Goal: Task Accomplishment & Management: Manage account settings

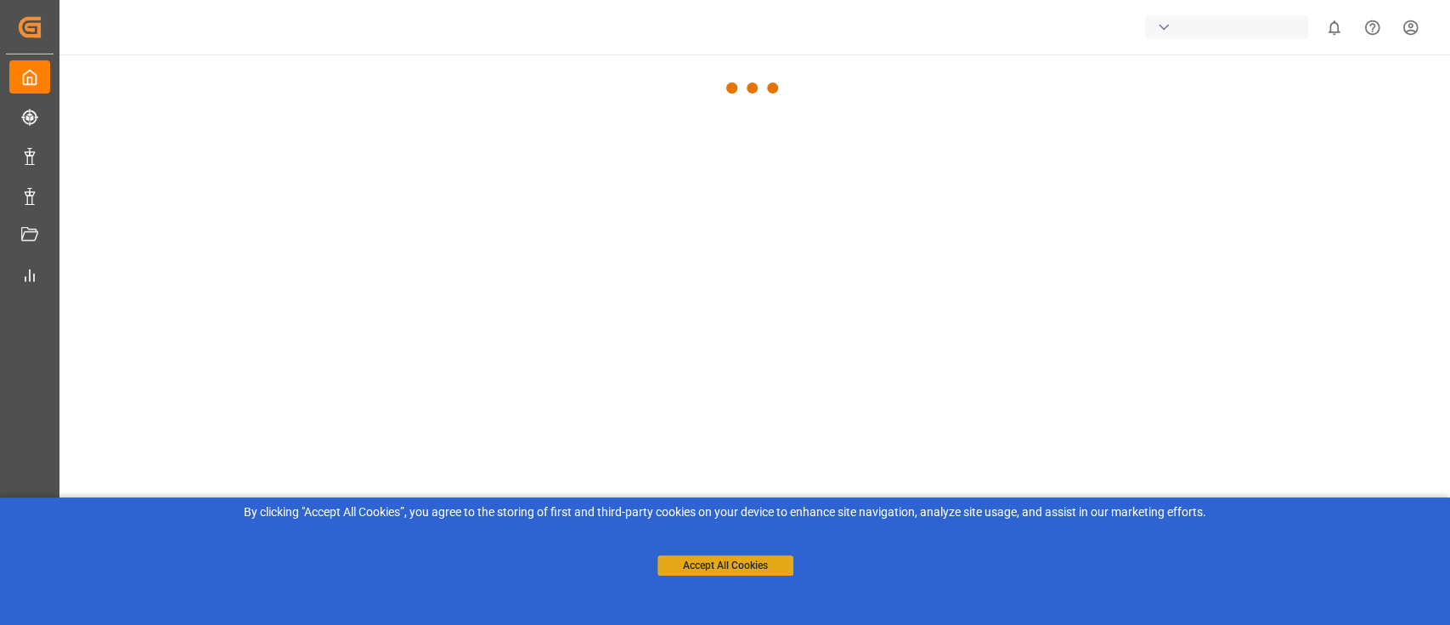
click at [710, 572] on button "Accept All Cookies" at bounding box center [726, 565] width 136 height 20
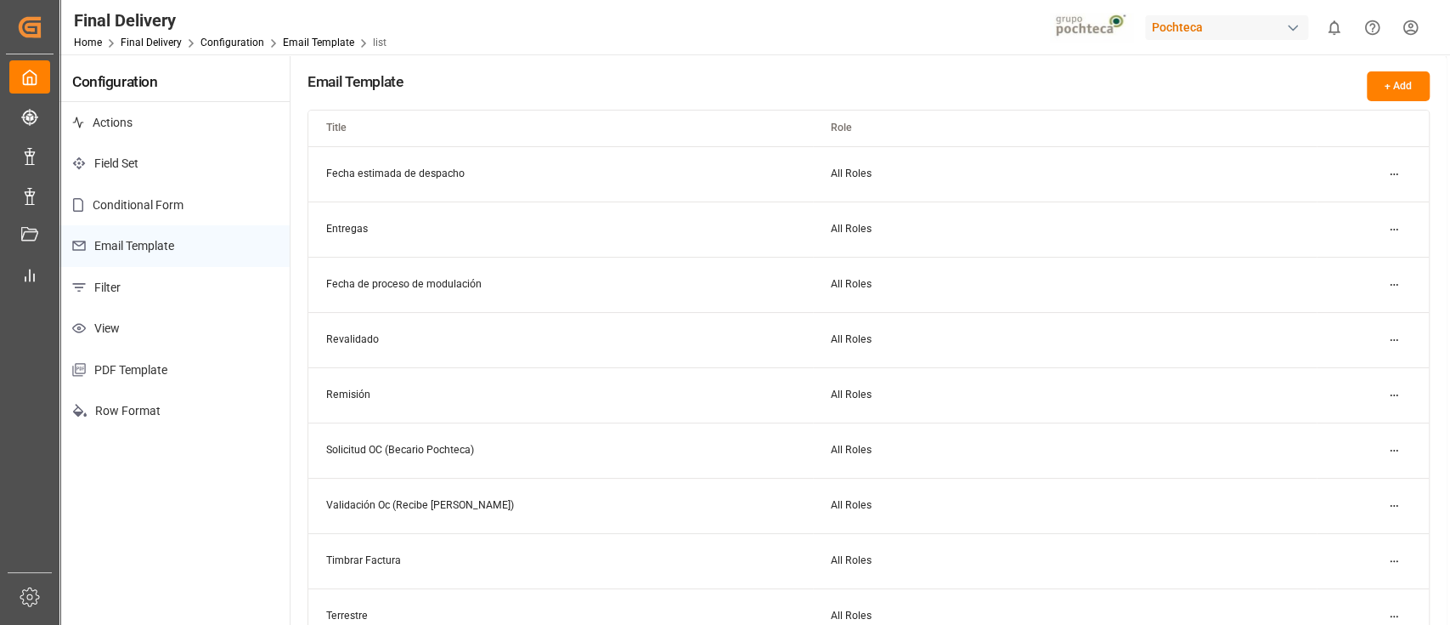
click at [603, 65] on div "Email Template + Add Title Role Fecha estimada de despacho All Roles Entregas A…" at bounding box center [869, 406] width 1156 height 705
click at [171, 557] on div "Configuration Actions Field Set Conditional Form Email Template Filter View PDF…" at bounding box center [174, 406] width 231 height 705
click at [648, 82] on div "Email Template + Add" at bounding box center [869, 86] width 1122 height 30
click at [187, 528] on div "Configuration Actions Field Set Conditional Form Email Template Filter View PDF…" at bounding box center [174, 406] width 231 height 705
click at [924, 36] on div "Final Delivery Home Final Delivery Configuration Email Template list Pochteca 0…" at bounding box center [749, 27] width 1403 height 54
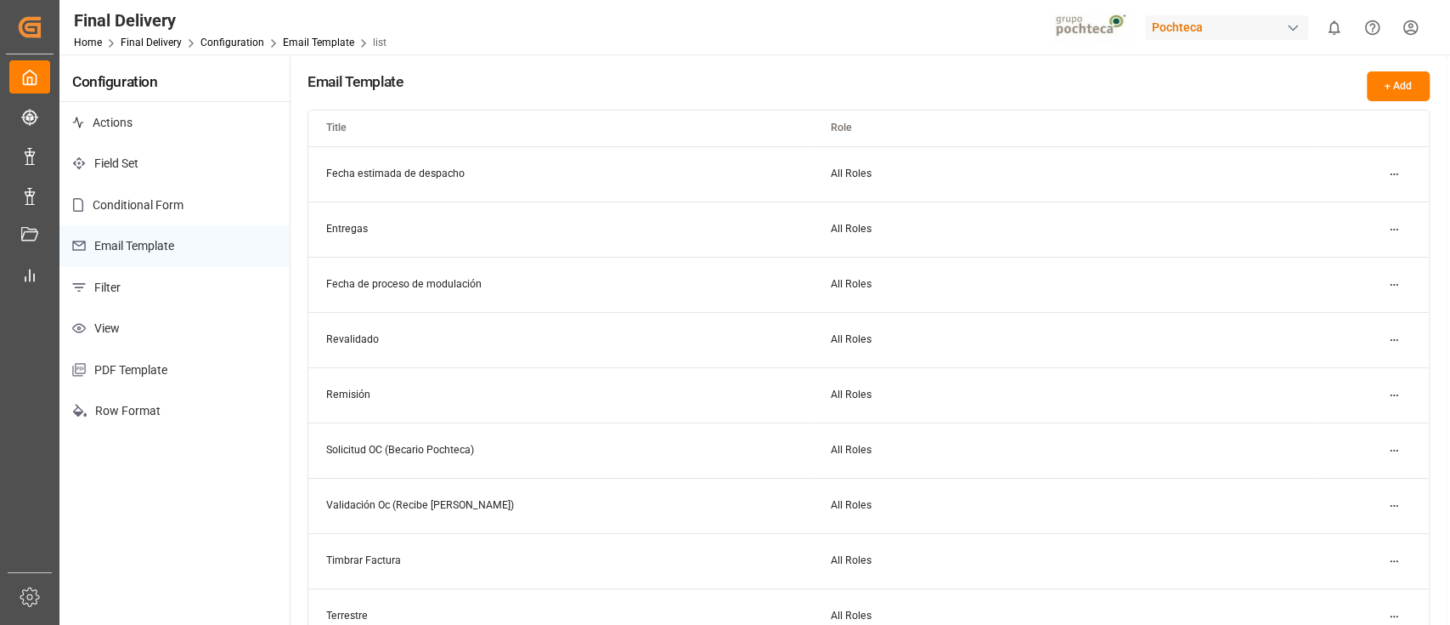
click at [740, 85] on div "Email Template + Add" at bounding box center [869, 86] width 1122 height 30
click at [903, 92] on div "Email Template + Add" at bounding box center [869, 86] width 1122 height 30
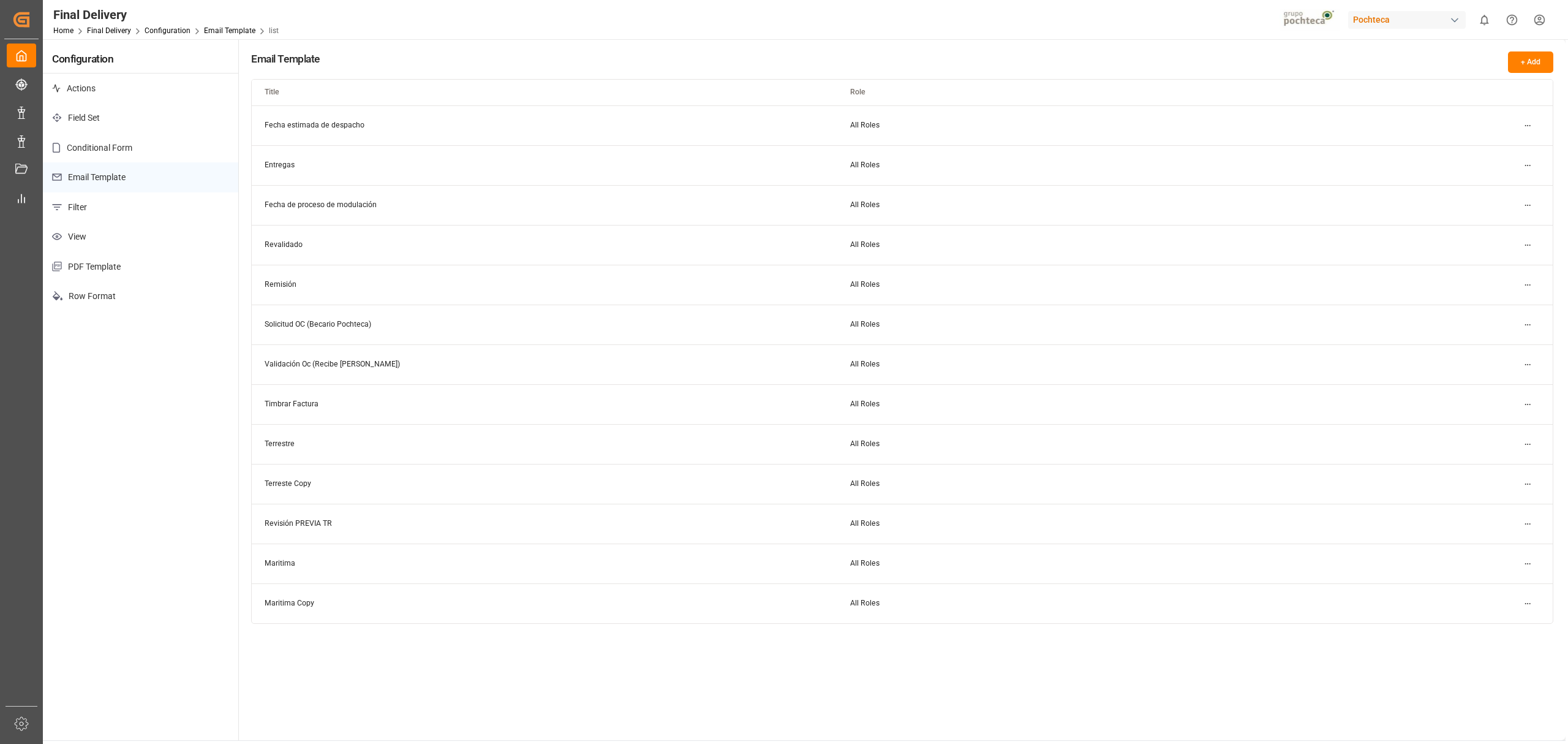
click at [682, 61] on div "Email Template + Add" at bounding box center [902, 62] width 1302 height 22
click at [1045, 20] on div "Pochteca" at bounding box center [1407, 19] width 118 height 18
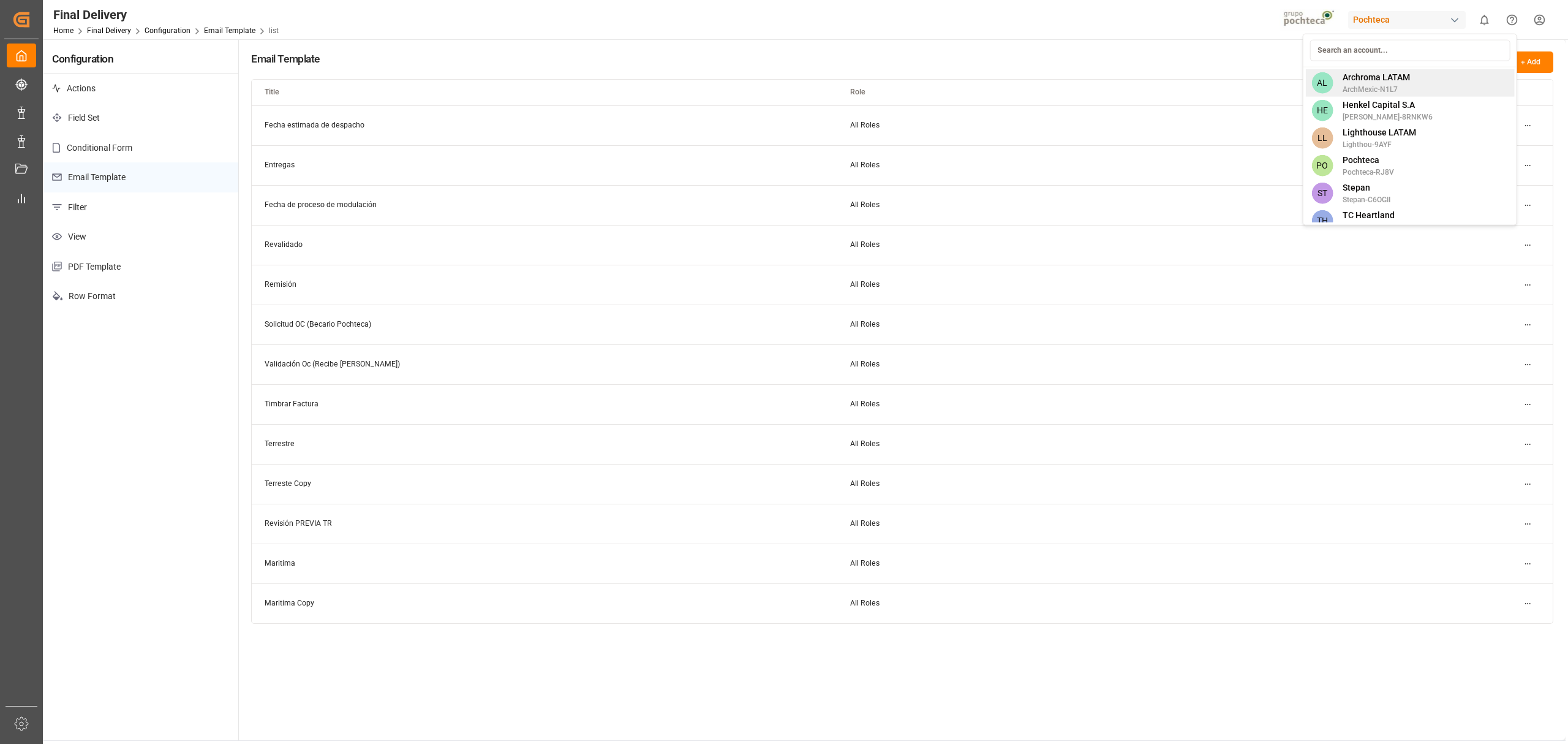
click at [1045, 75] on span "Archroma LATAM" at bounding box center [1376, 78] width 67 height 13
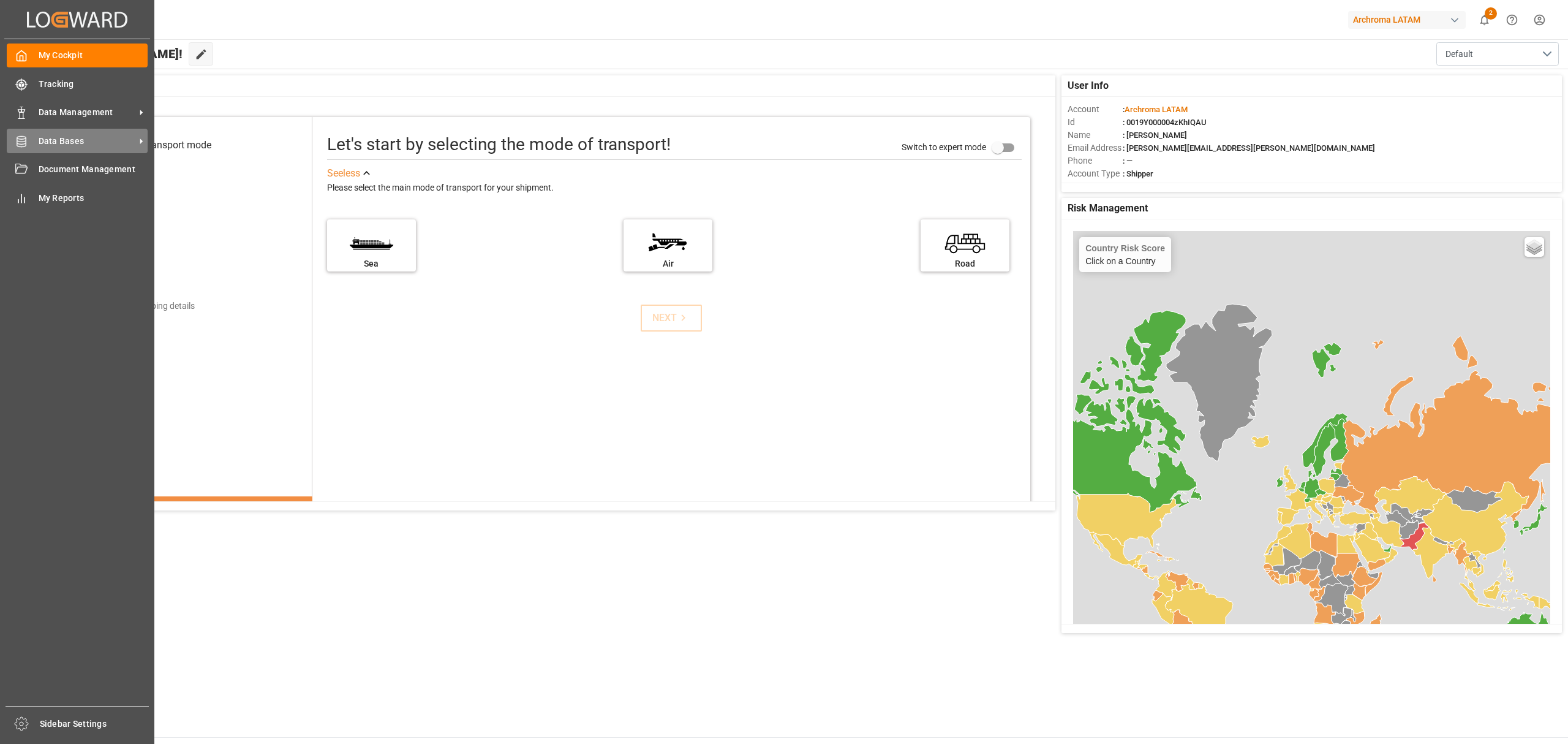
click at [96, 140] on span "Data Bases" at bounding box center [87, 141] width 97 height 13
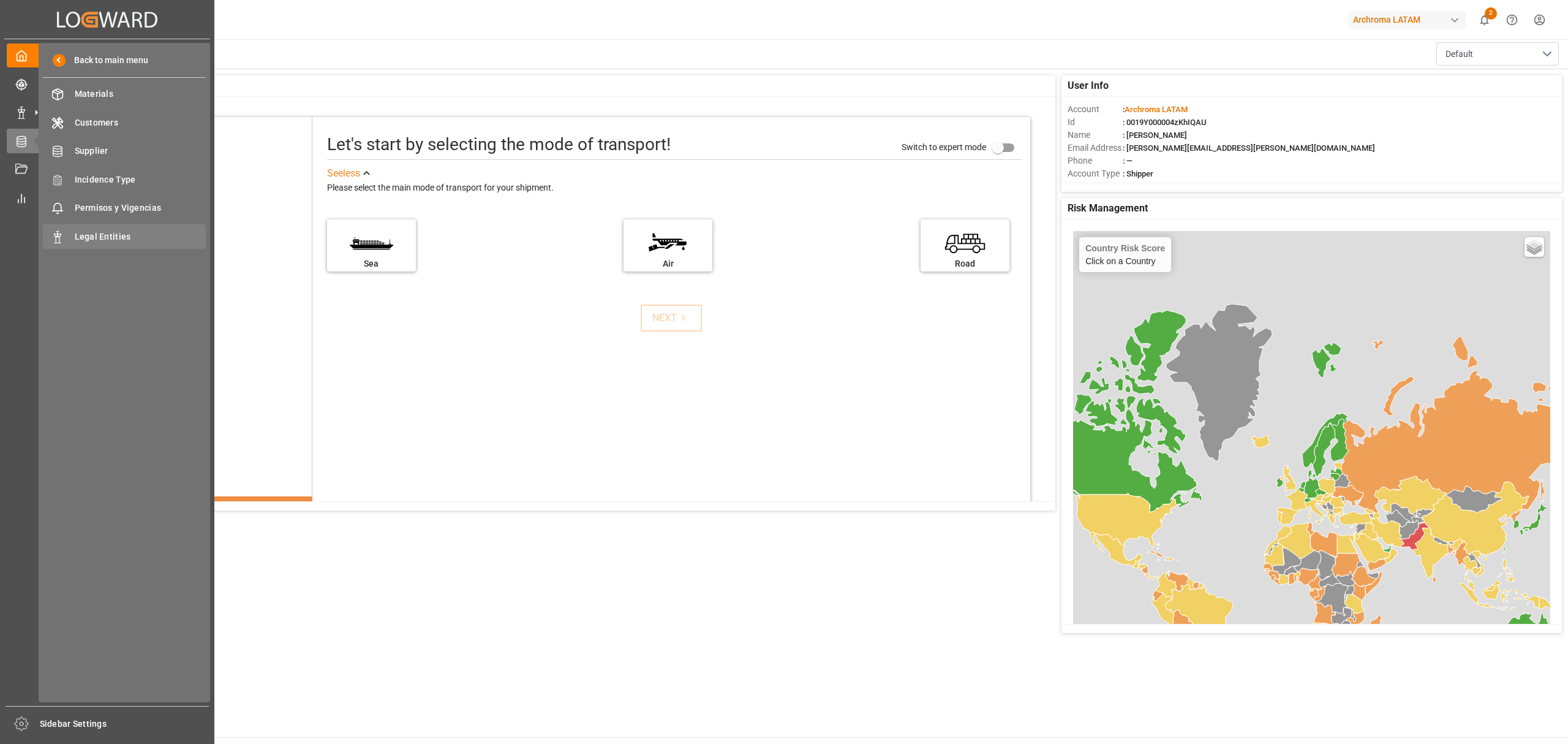
click at [112, 231] on span "Legal Entities" at bounding box center [141, 236] width 132 height 13
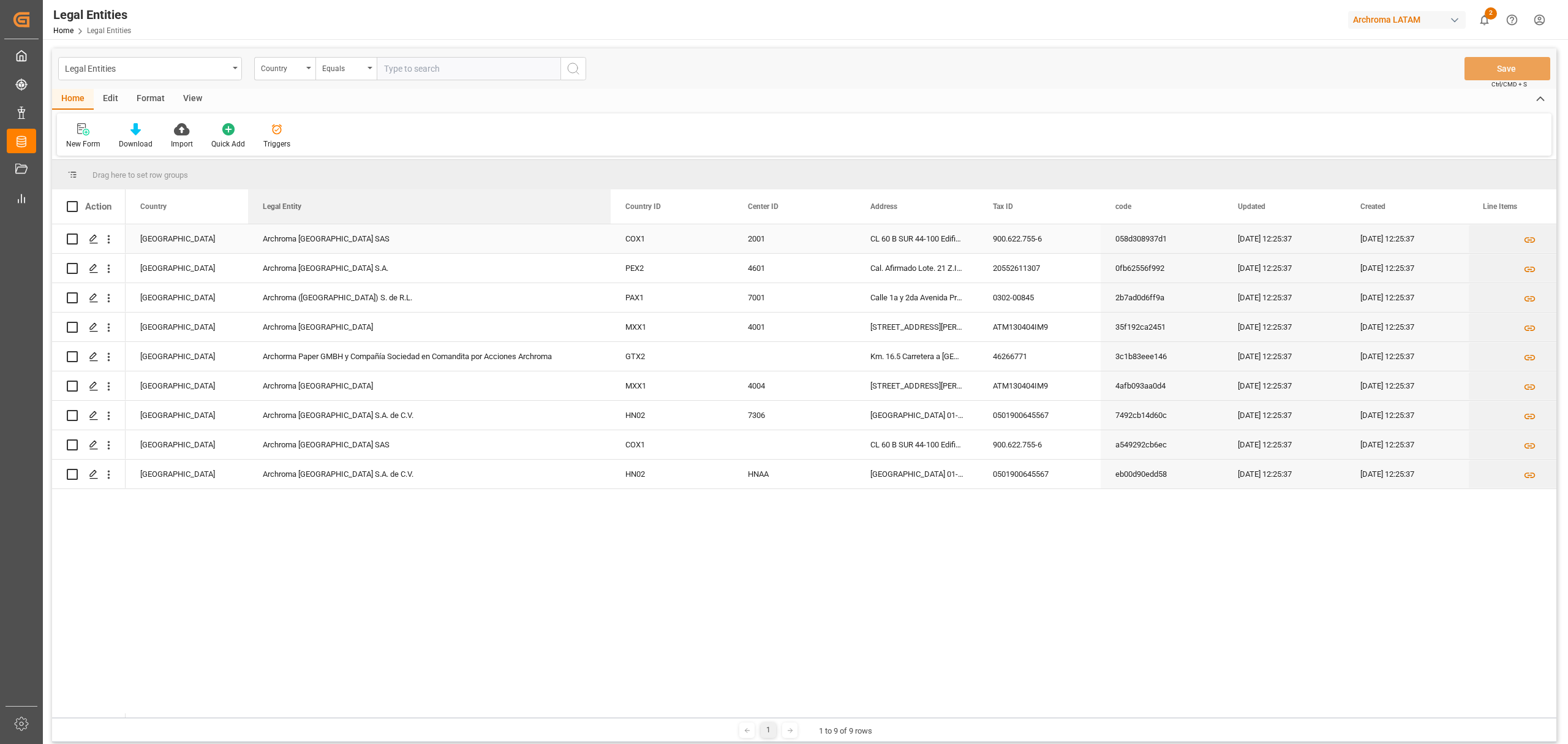
drag, startPoint x: 370, startPoint y: 209, endPoint x: 610, endPoint y: 242, distance: 242.3
click at [610, 242] on div "Action Country Legal Entity Country ID" at bounding box center [804, 453] width 1505 height 528
click at [518, 450] on div "Colombia Archroma Colombia SAS COX1 2001 CL 60 B SUR 44-100 Edificio LATITUD SU…" at bounding box center [841, 471] width 1431 height 493
click at [769, 450] on div "HNAA" at bounding box center [794, 474] width 123 height 29
click at [760, 443] on div "Press SPACE to select this row." at bounding box center [794, 444] width 123 height 29
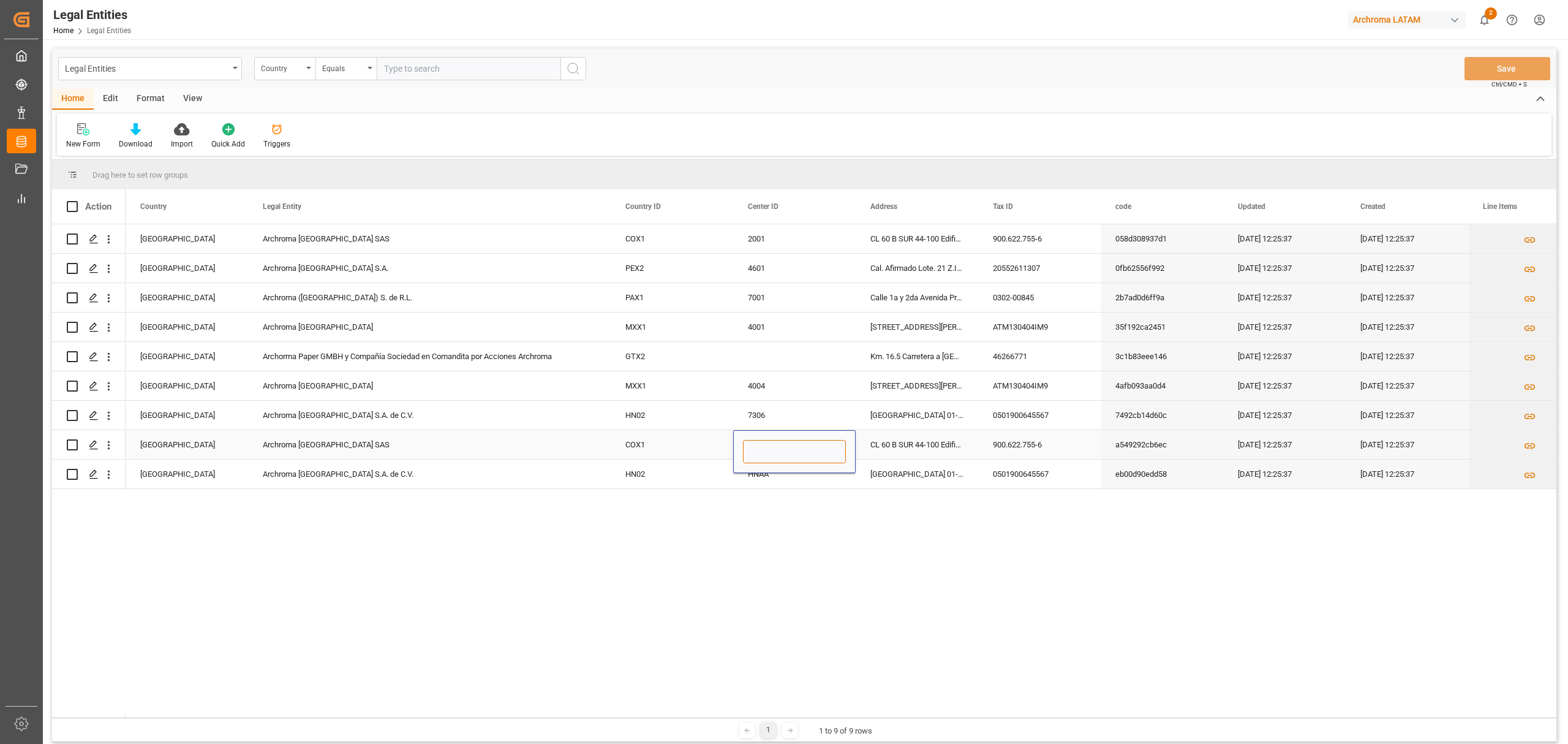
click at [760, 443] on input "Press SPACE to select this row." at bounding box center [794, 451] width 103 height 23
type input "2003"
click at [801, 450] on div "Colombia Archroma Colombia SAS COX1 2001 CL 60 B SUR 44-100 Edificio LATITUD SU…" at bounding box center [841, 471] width 1431 height 493
click at [789, 450] on div "HNAA" at bounding box center [794, 474] width 123 height 29
click at [752, 363] on div "Press SPACE to select this row." at bounding box center [794, 356] width 123 height 29
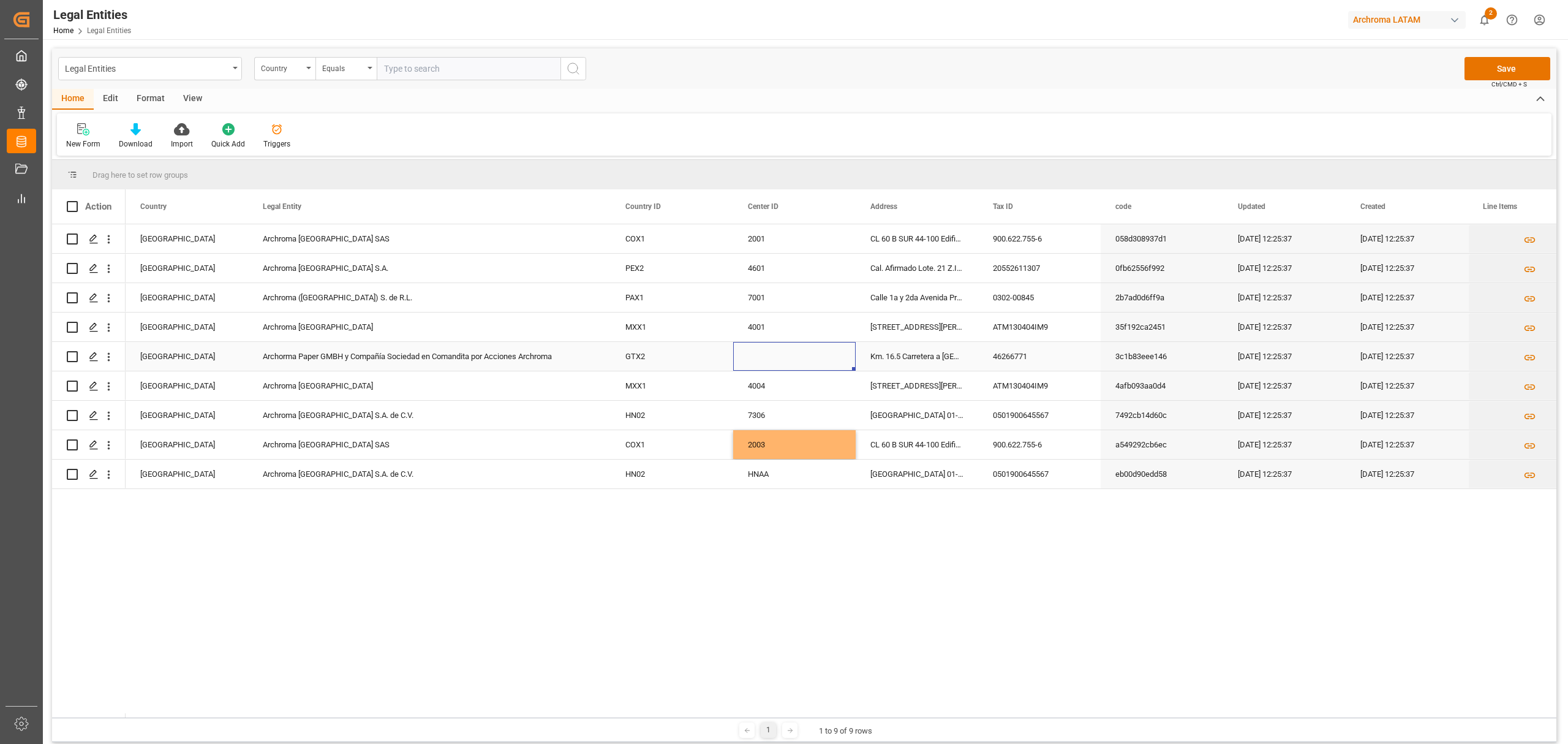
click at [758, 360] on div "Press SPACE to select this row." at bounding box center [794, 356] width 123 height 29
click at [758, 360] on input "Press SPACE to select this row." at bounding box center [794, 363] width 103 height 23
type input "2901"
click at [790, 441] on div "2003" at bounding box center [794, 444] width 123 height 29
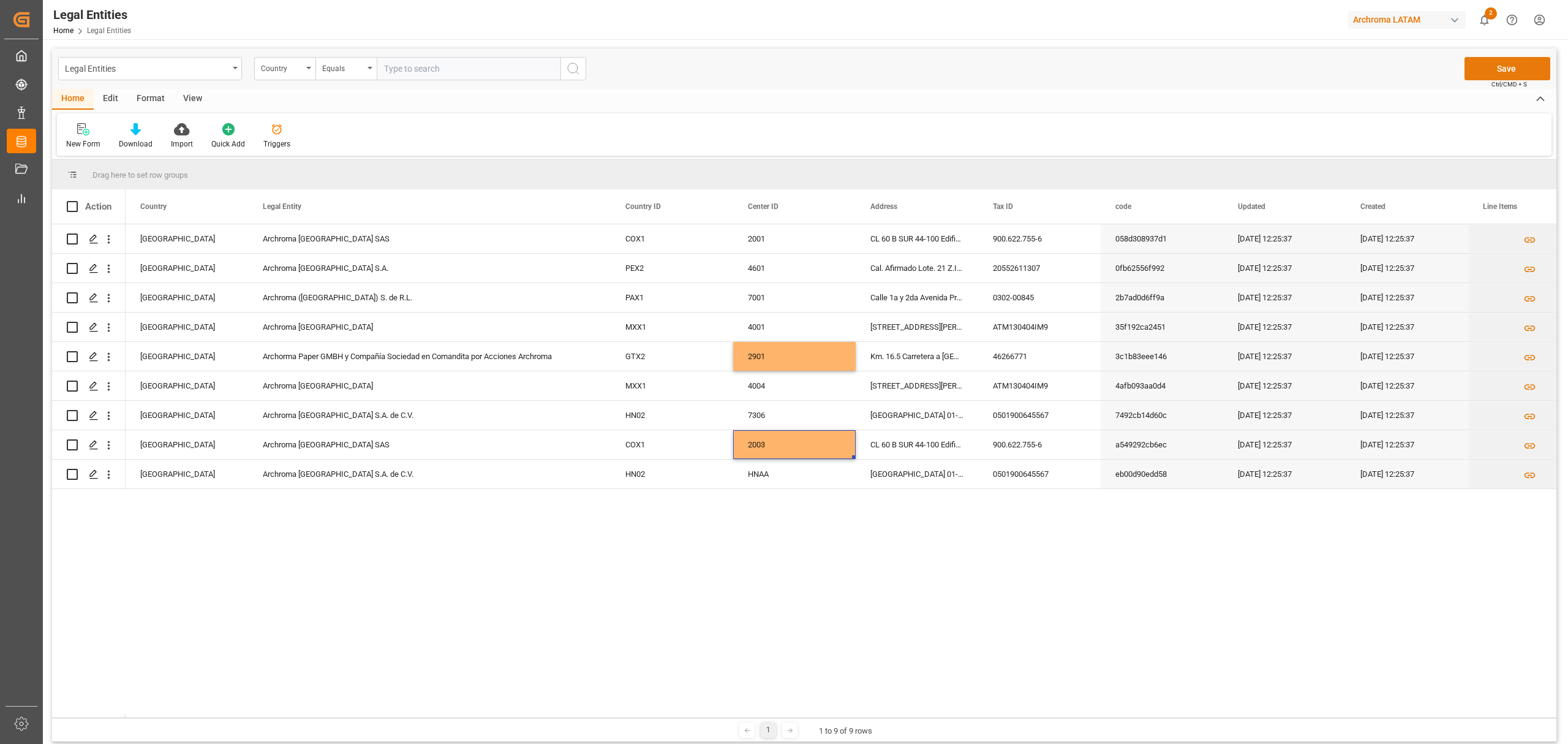
click at [1045, 71] on button "Save" at bounding box center [1507, 68] width 86 height 23
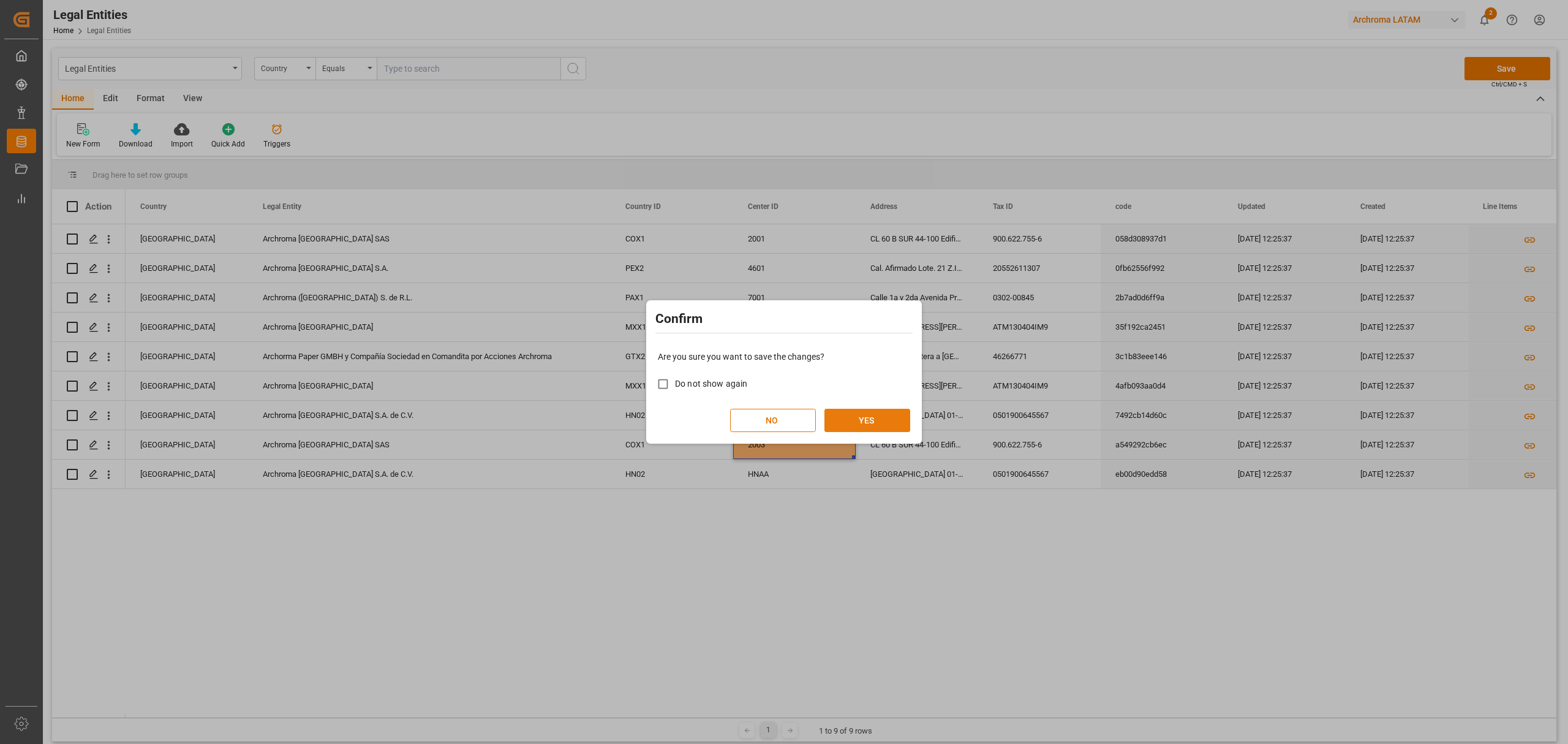
click at [878, 412] on button "YES" at bounding box center [867, 420] width 86 height 23
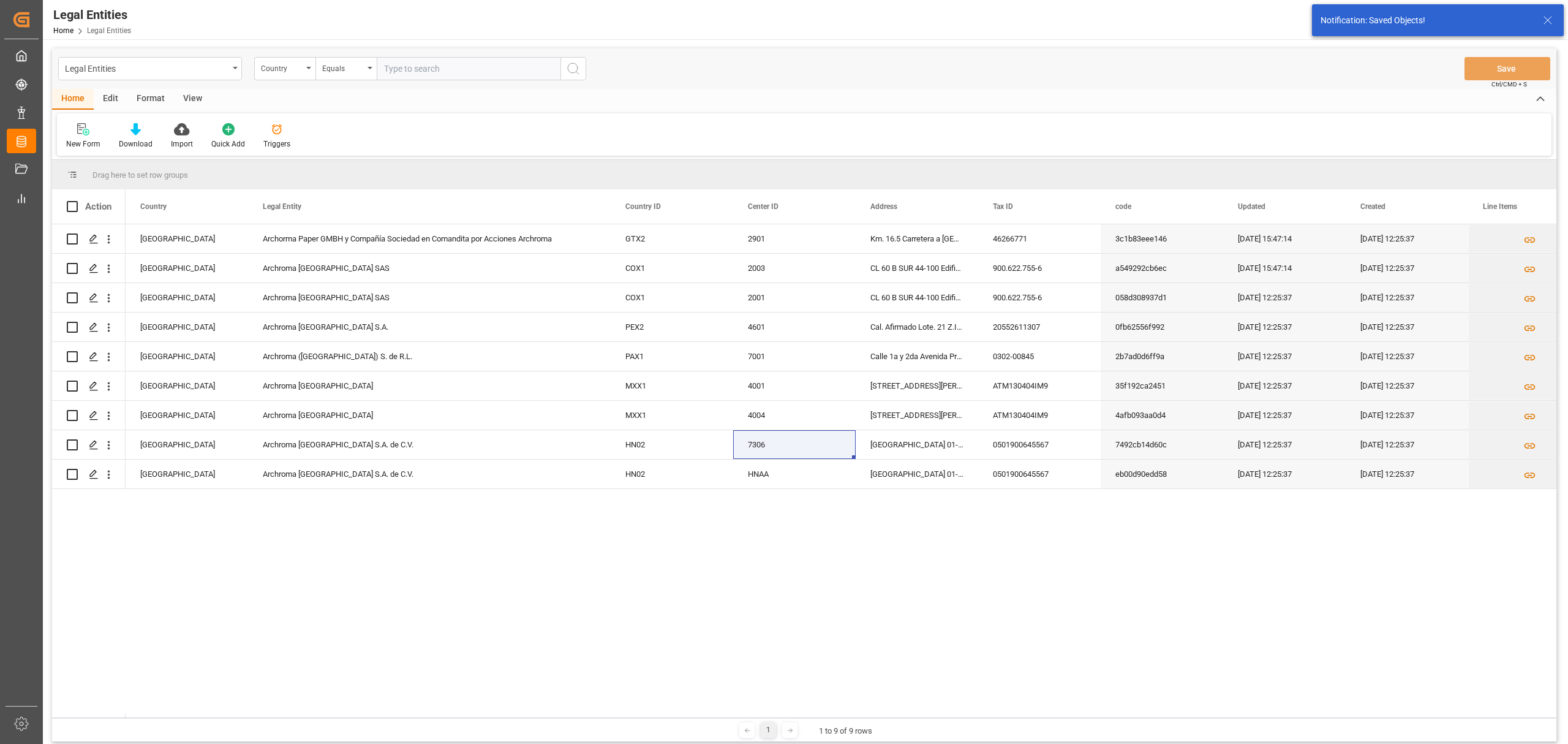
click at [719, 450] on div "Guatemala Archorma Paper GMBH y Compañía Sociedad en Comandita por Acciones Arc…" at bounding box center [841, 471] width 1431 height 493
click at [257, 450] on div "Guatemala Archorma Paper GMBH y Compañía Sociedad en Comandita por Acciones Arc…" at bounding box center [841, 471] width 1431 height 493
click at [265, 450] on div "Guatemala Archorma Paper GMBH y Compañía Sociedad en Comandita por Acciones Arc…" at bounding box center [841, 471] width 1431 height 493
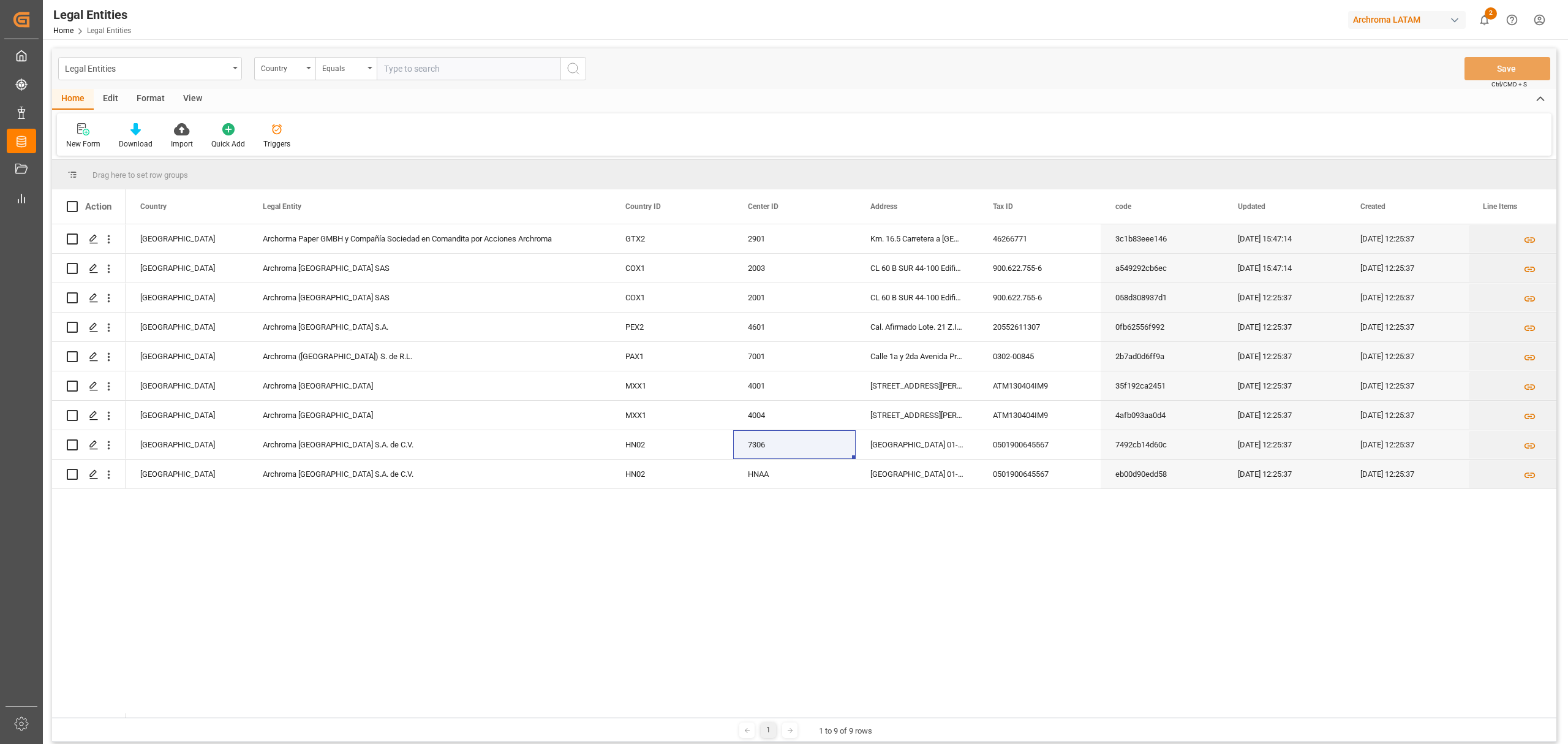
click at [265, 450] on div "Guatemala Archorma Paper GMBH y Compañía Sociedad en Comandita por Acciones Arc…" at bounding box center [841, 471] width 1431 height 493
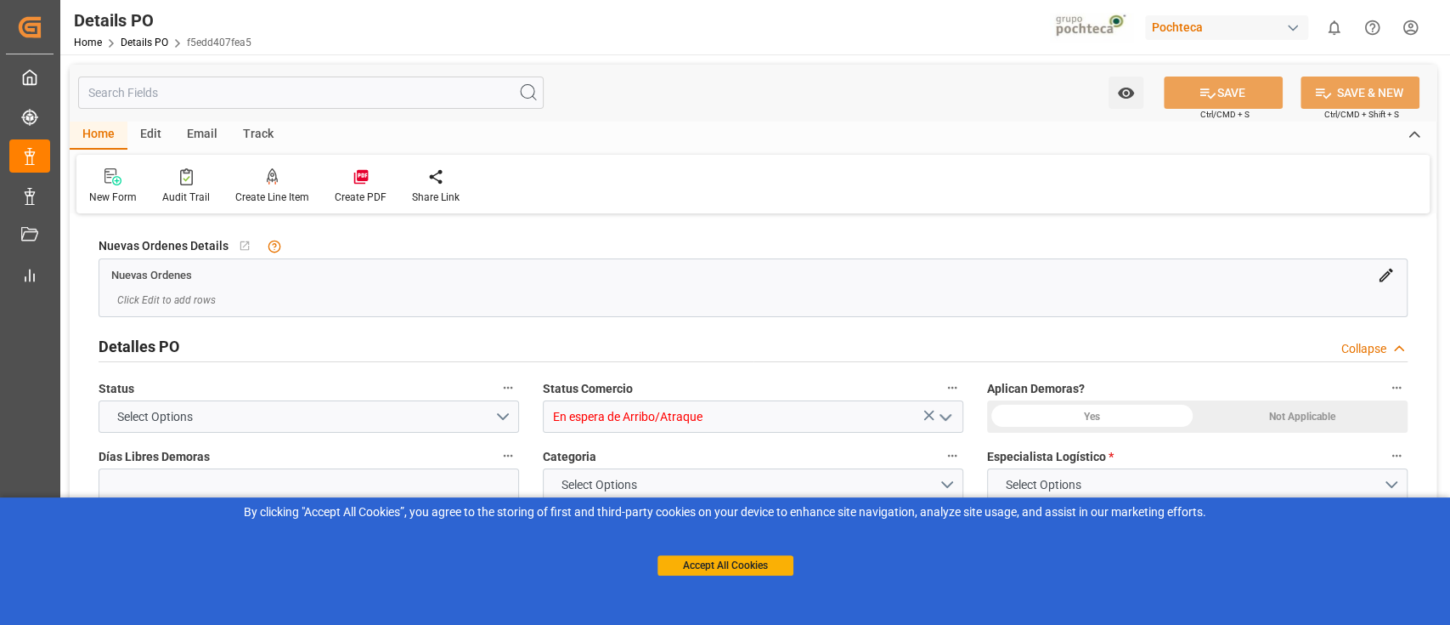
type input "12"
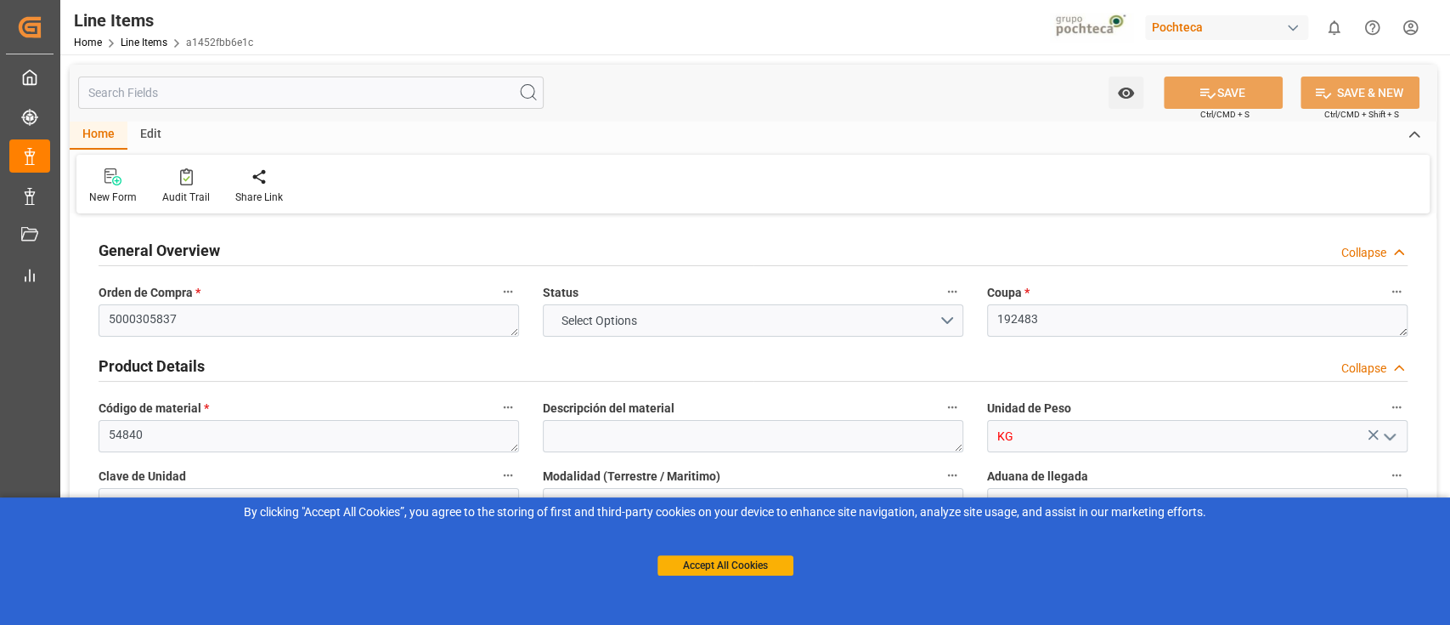
type input "12"
type input "7"
type input "125734"
